Goal: Check status: Check status

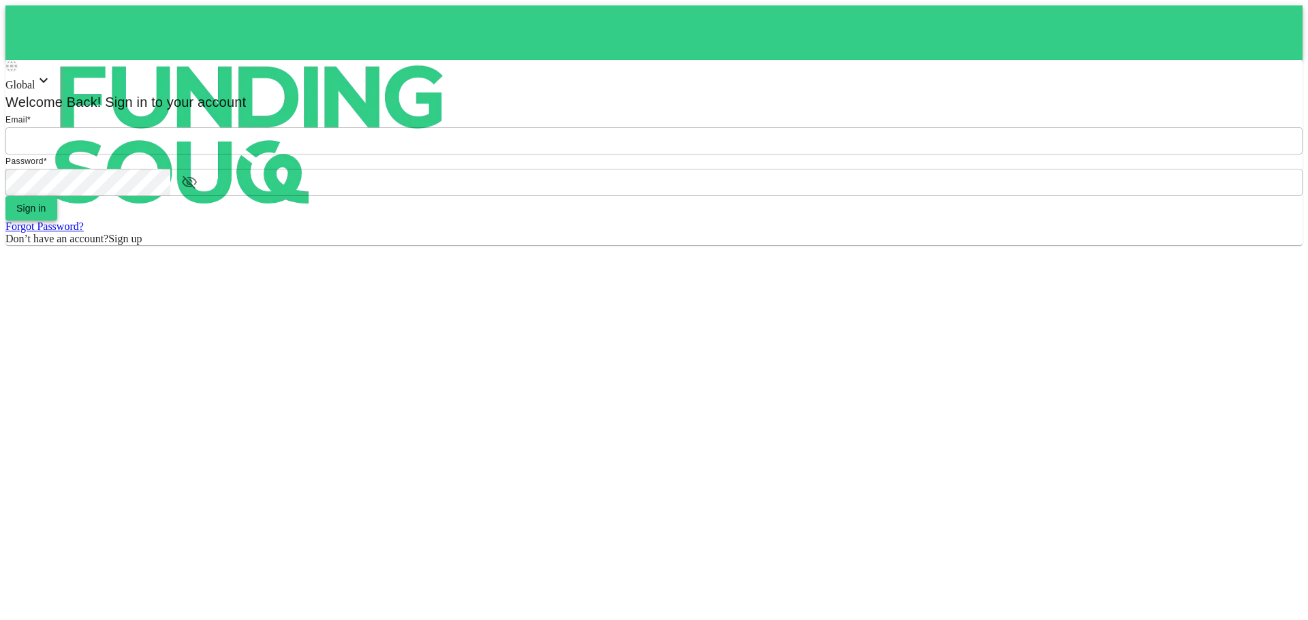
type input "[EMAIL_ADDRESS][DOMAIN_NAME]"
click at [46, 217] on h6 "Sign in" at bounding box center [31, 208] width 30 height 16
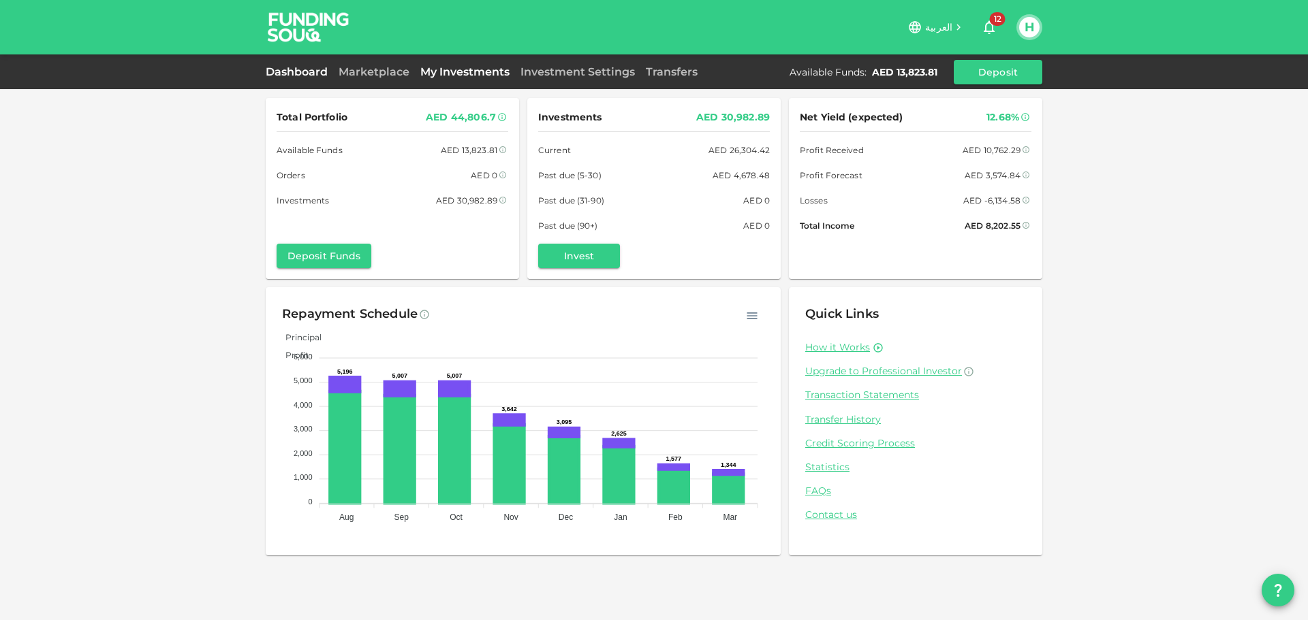
click at [482, 71] on link "My Investments" at bounding box center [465, 71] width 100 height 13
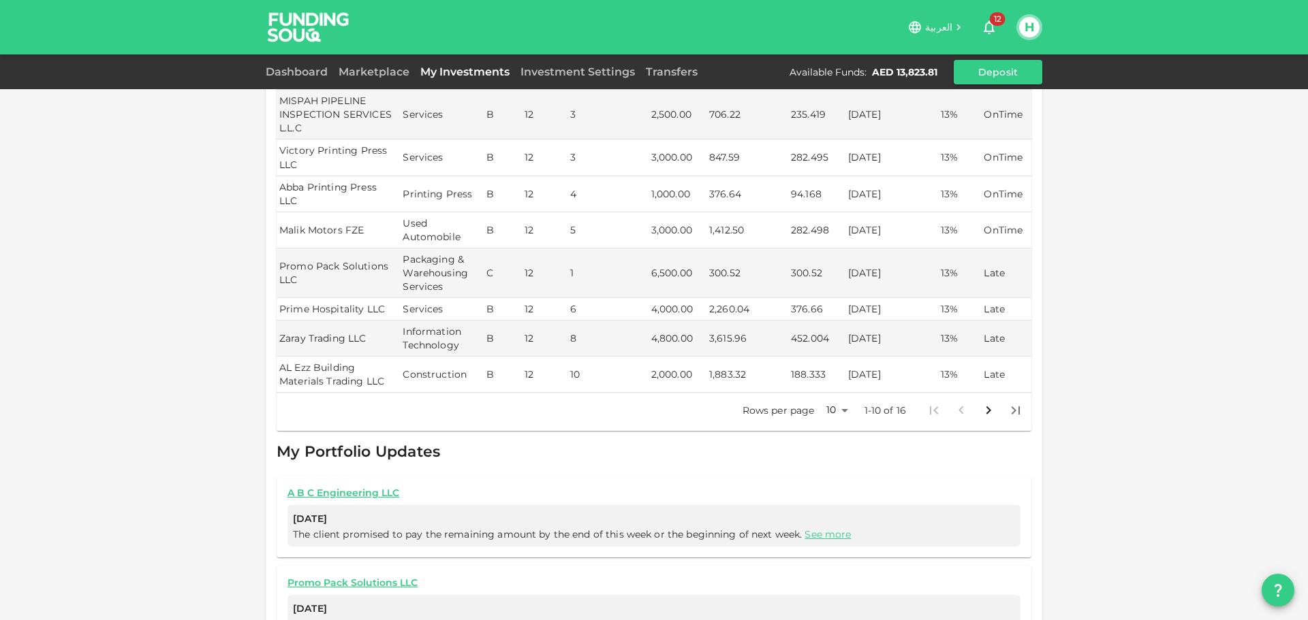
scroll to position [272, 0]
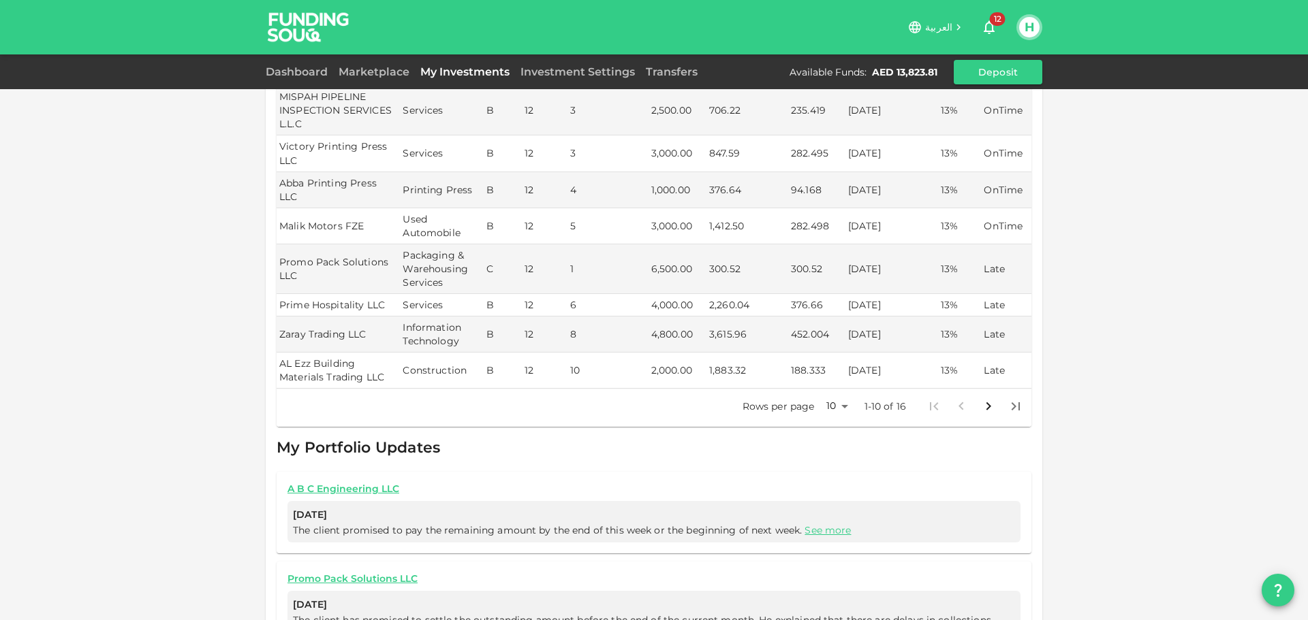
click at [841, 379] on body "العربية 12 H Dashboard Marketplace My Investments Investment Settings Transfers…" at bounding box center [654, 310] width 1308 height 620
click at [831, 418] on li "25" at bounding box center [832, 423] width 41 height 25
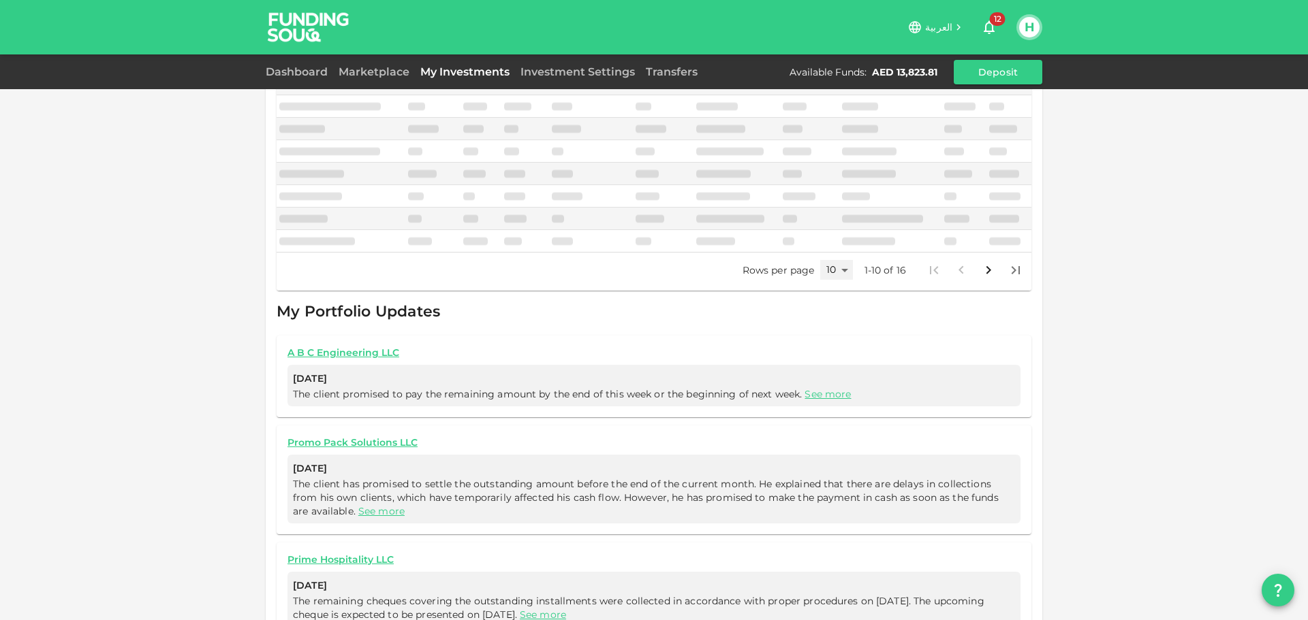
type input "25"
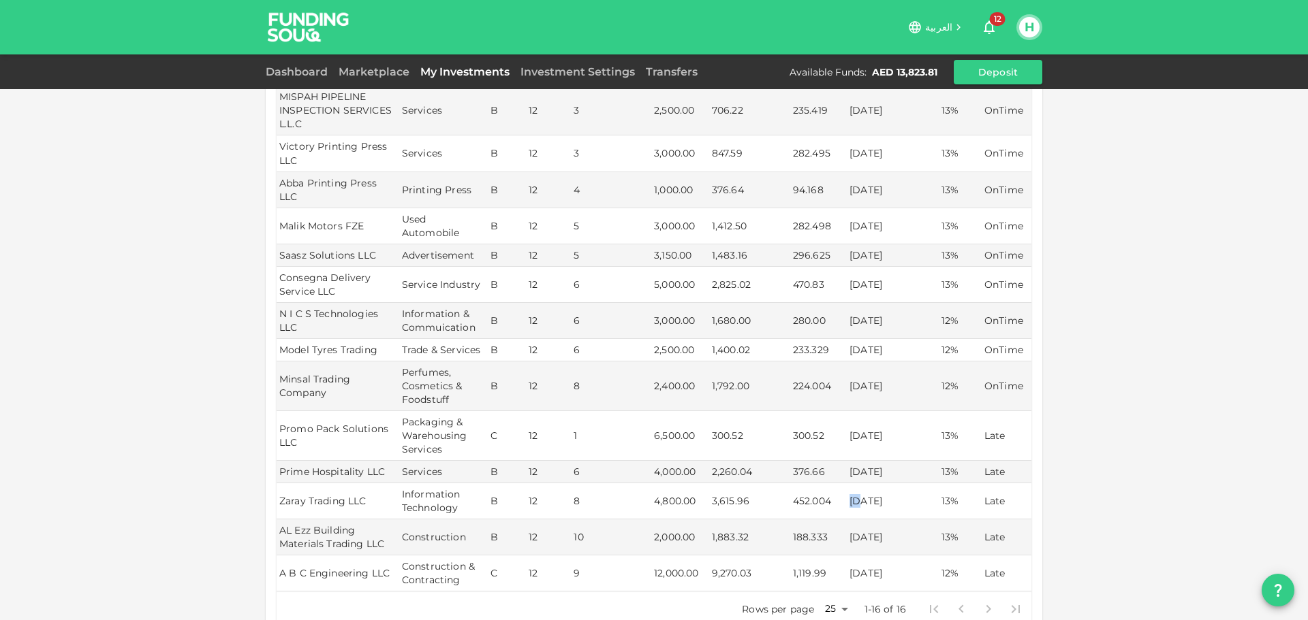
drag, startPoint x: 855, startPoint y: 473, endPoint x: 845, endPoint y: 473, distance: 10.9
click at [847, 484] on td "28/04/2025" at bounding box center [893, 502] width 92 height 36
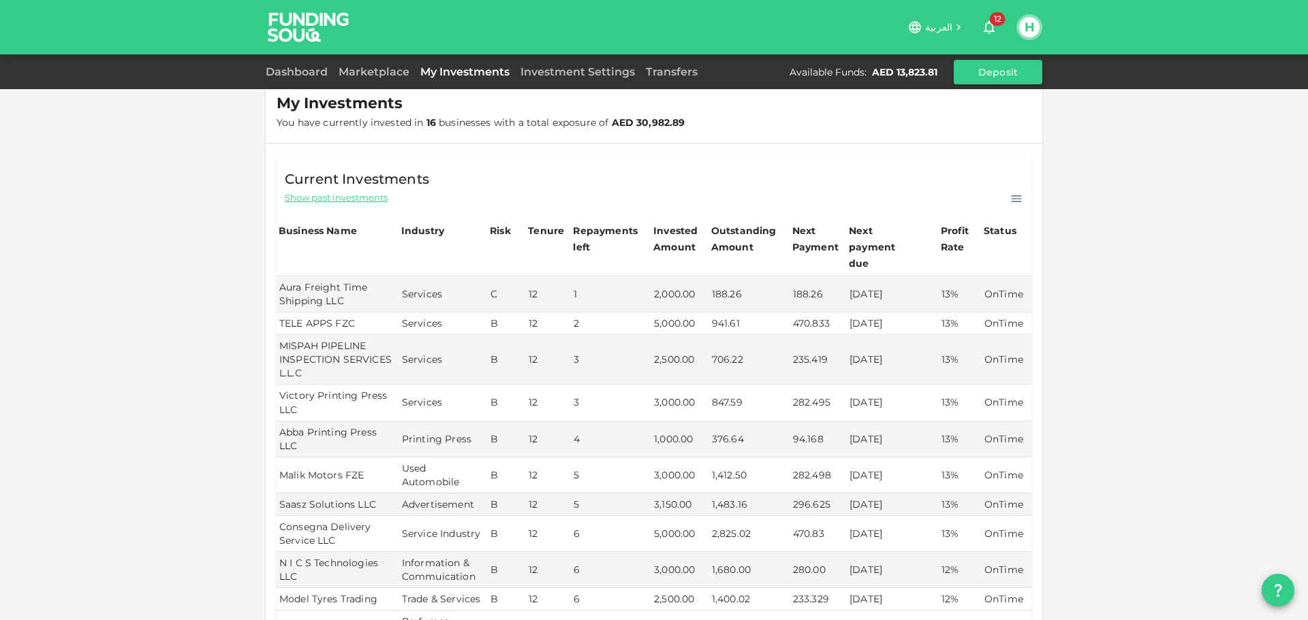
scroll to position [0, 0]
